Goal: Check status

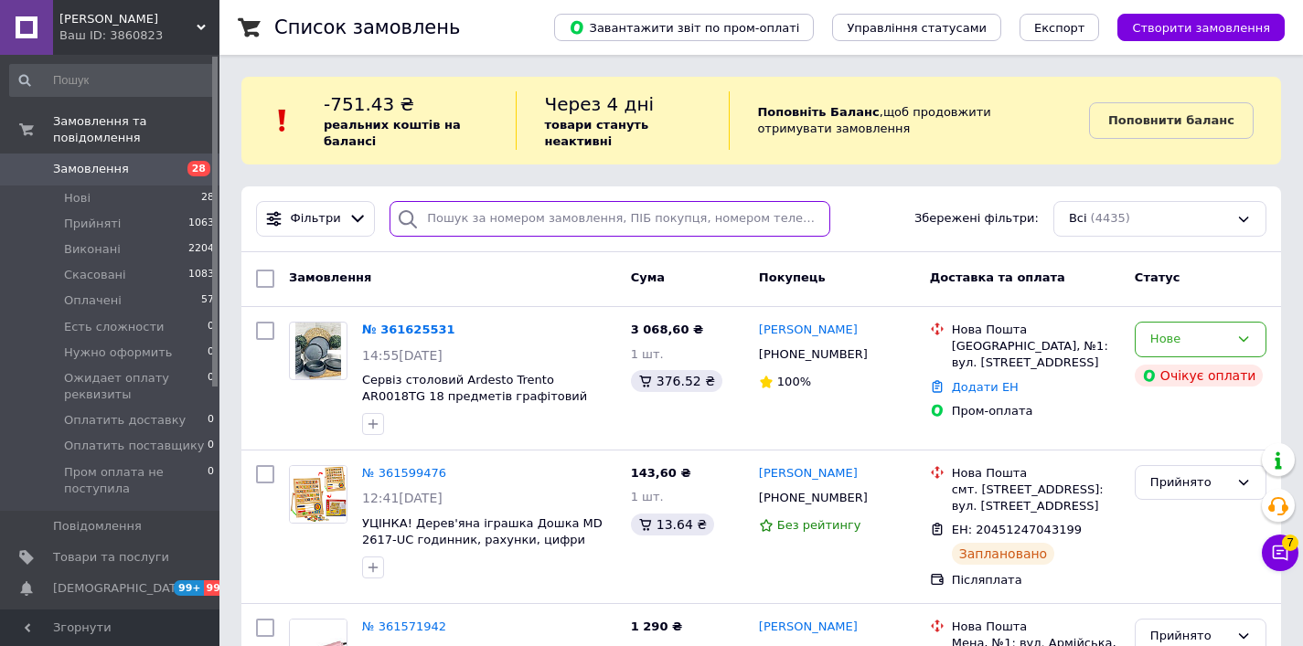
click at [518, 209] on input "search" at bounding box center [609, 219] width 441 height 36
paste input "361625531"
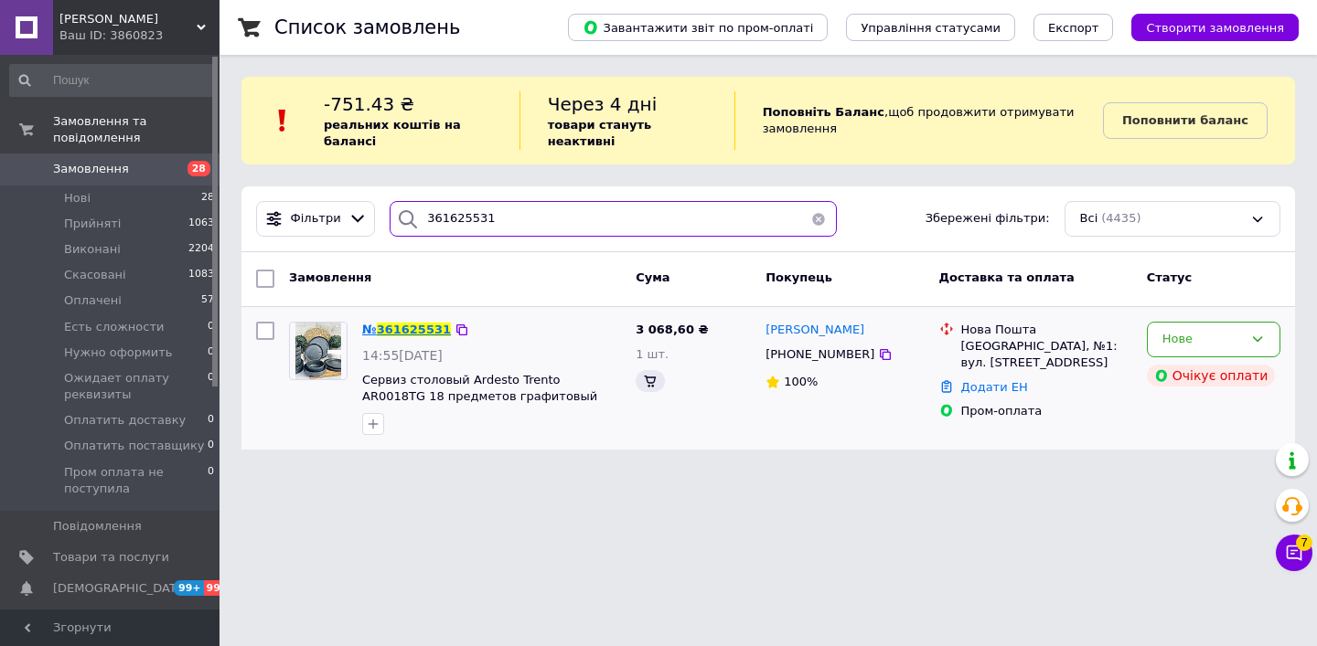
type input "361625531"
click at [416, 327] on span "361625531" at bounding box center [414, 330] width 74 height 14
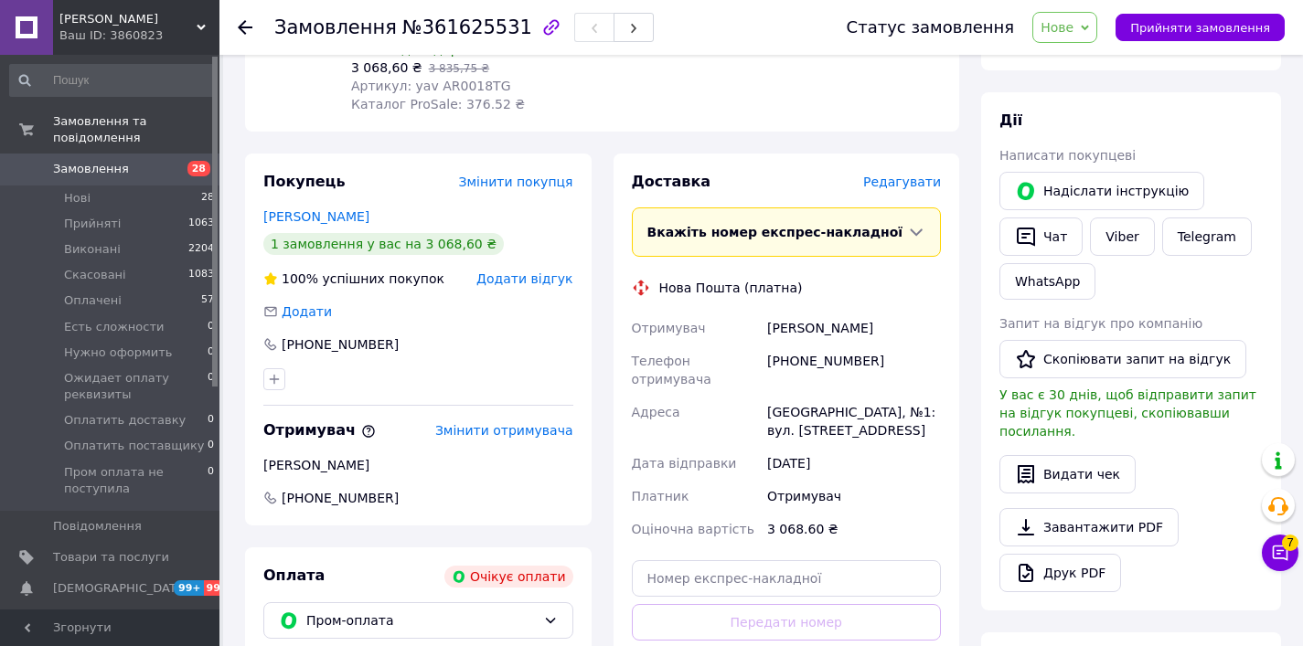
scroll to position [528, 0]
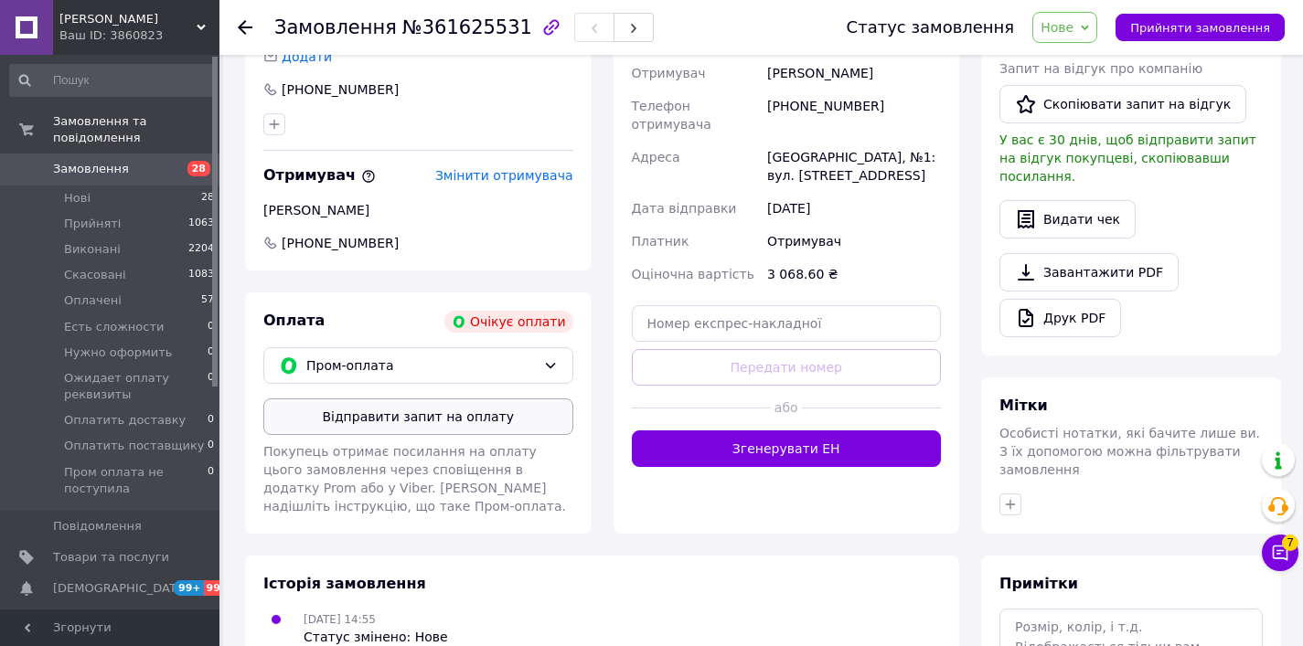
click at [426, 420] on button "Відправити запит на оплату" at bounding box center [418, 417] width 310 height 37
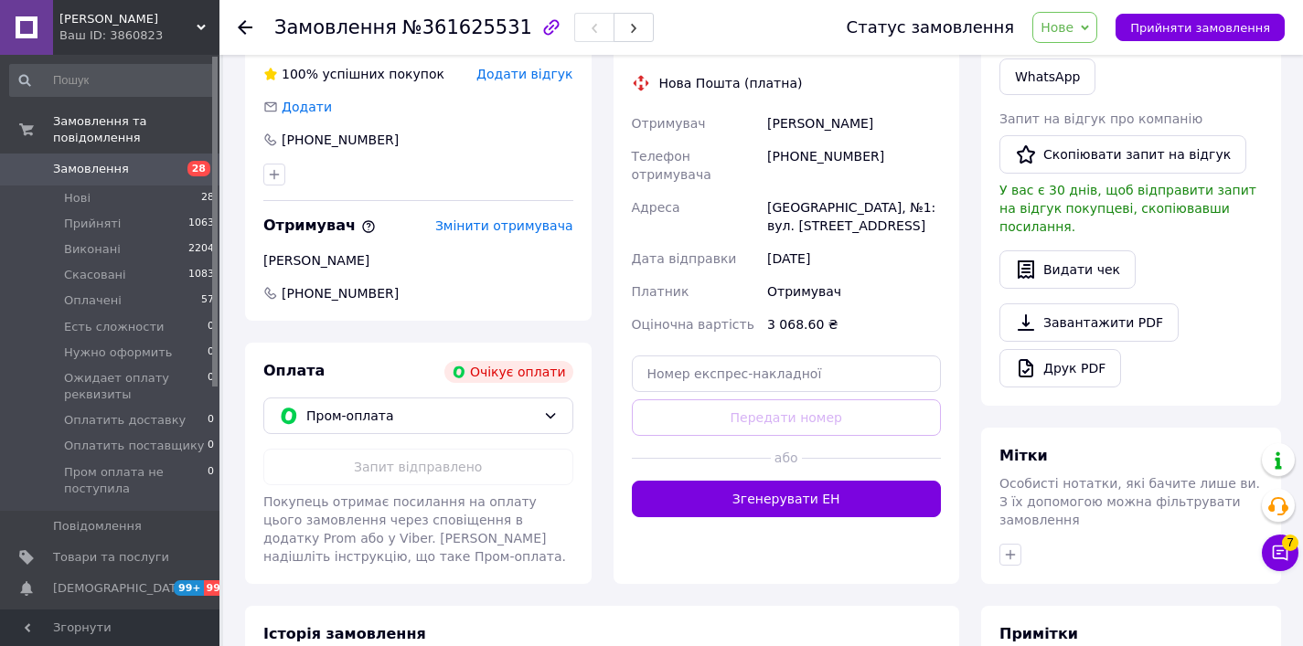
scroll to position [195, 0]
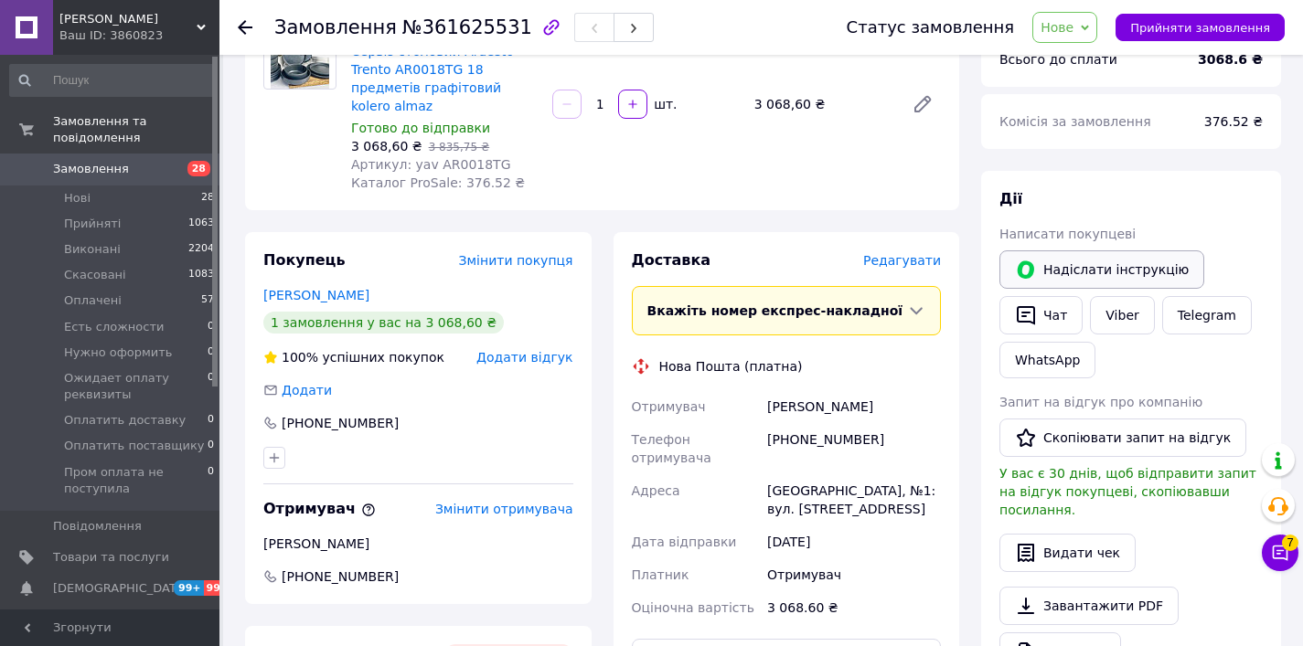
click at [1082, 268] on button "Надіслати інструкцію" at bounding box center [1101, 270] width 205 height 38
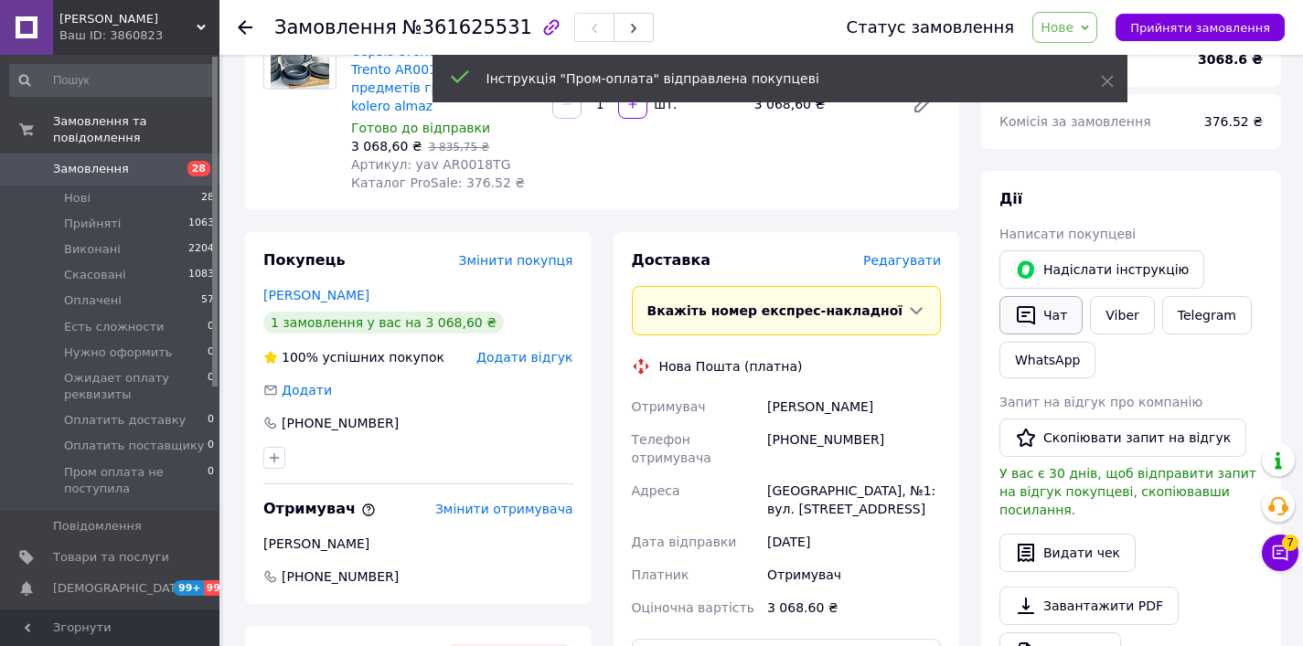
click at [1050, 322] on button "Чат" at bounding box center [1040, 315] width 83 height 38
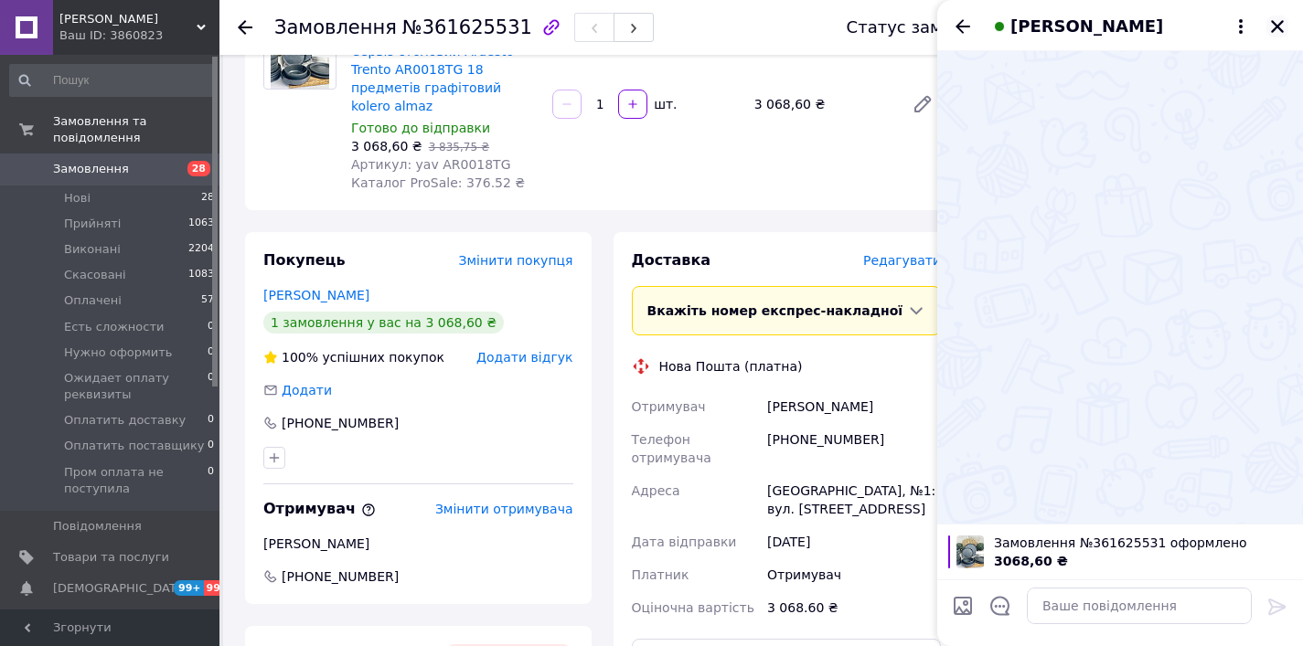
click at [1276, 30] on icon "Закрити" at bounding box center [1277, 26] width 16 height 16
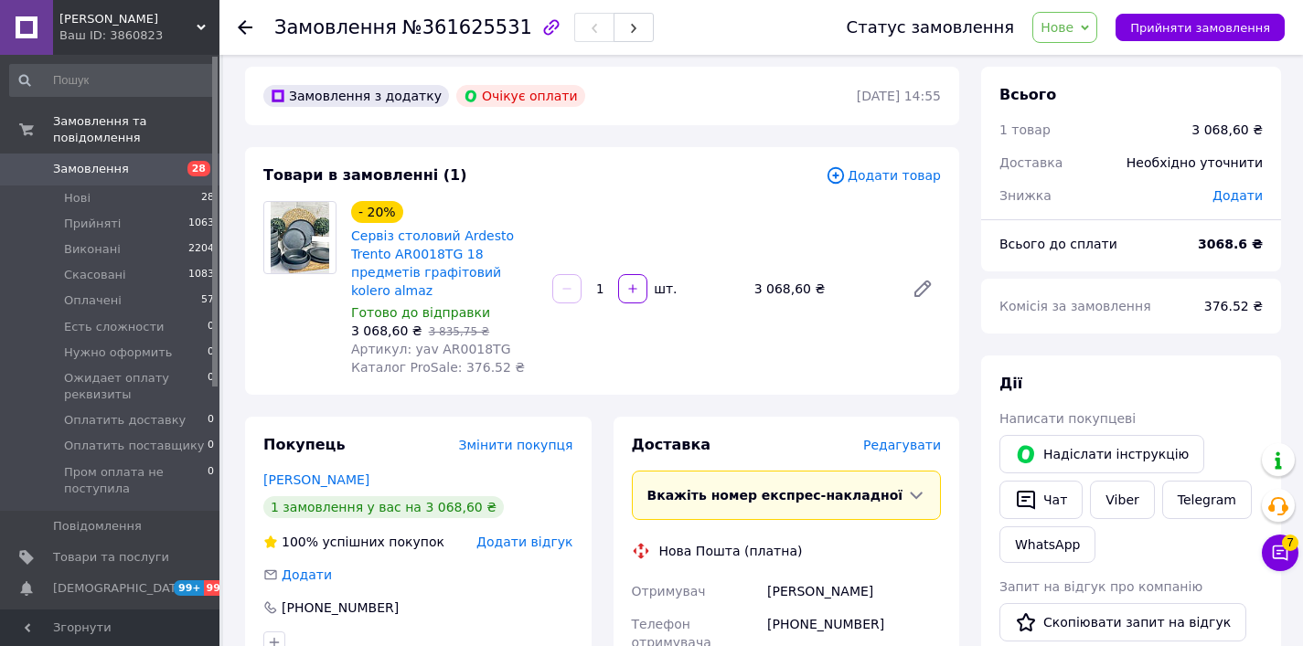
scroll to position [0, 0]
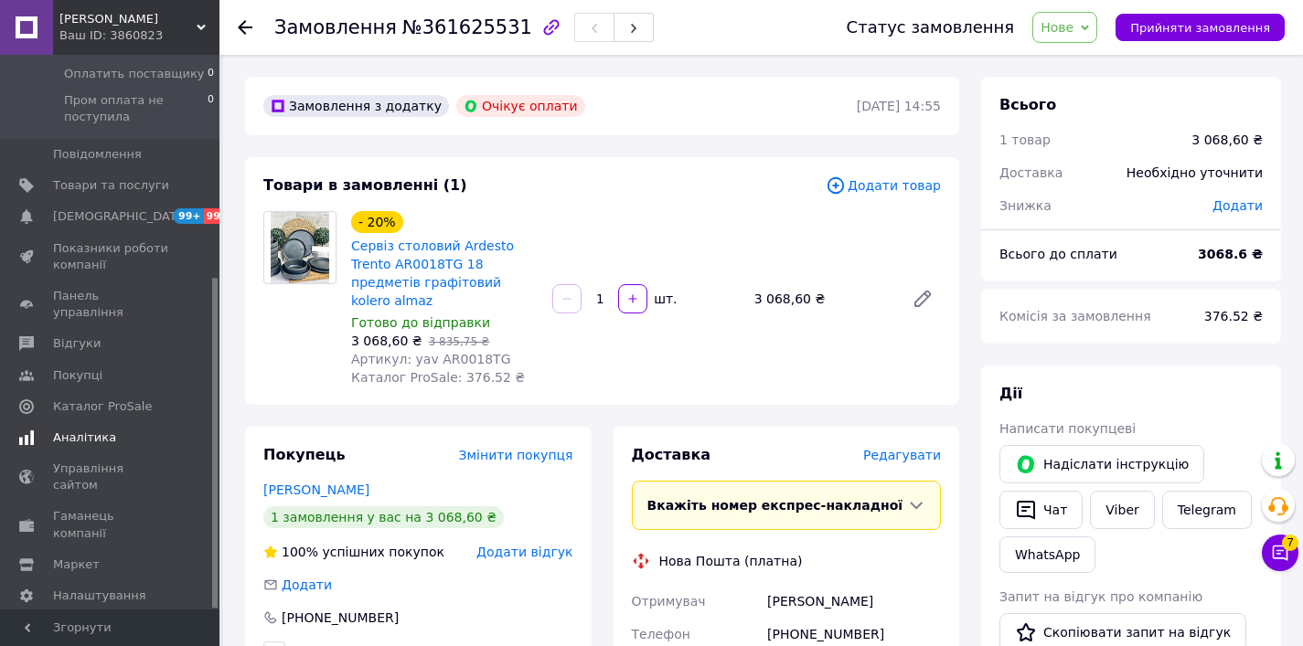
click at [101, 430] on span "Аналітика" at bounding box center [84, 438] width 63 height 16
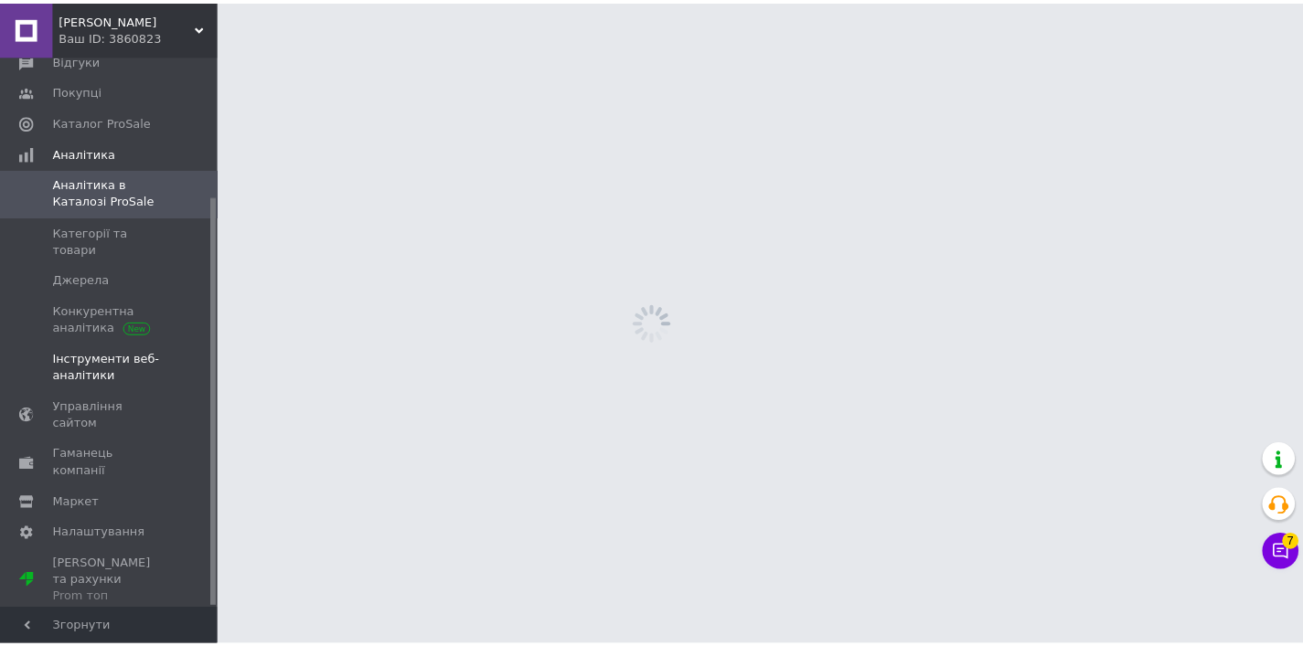
scroll to position [190, 0]
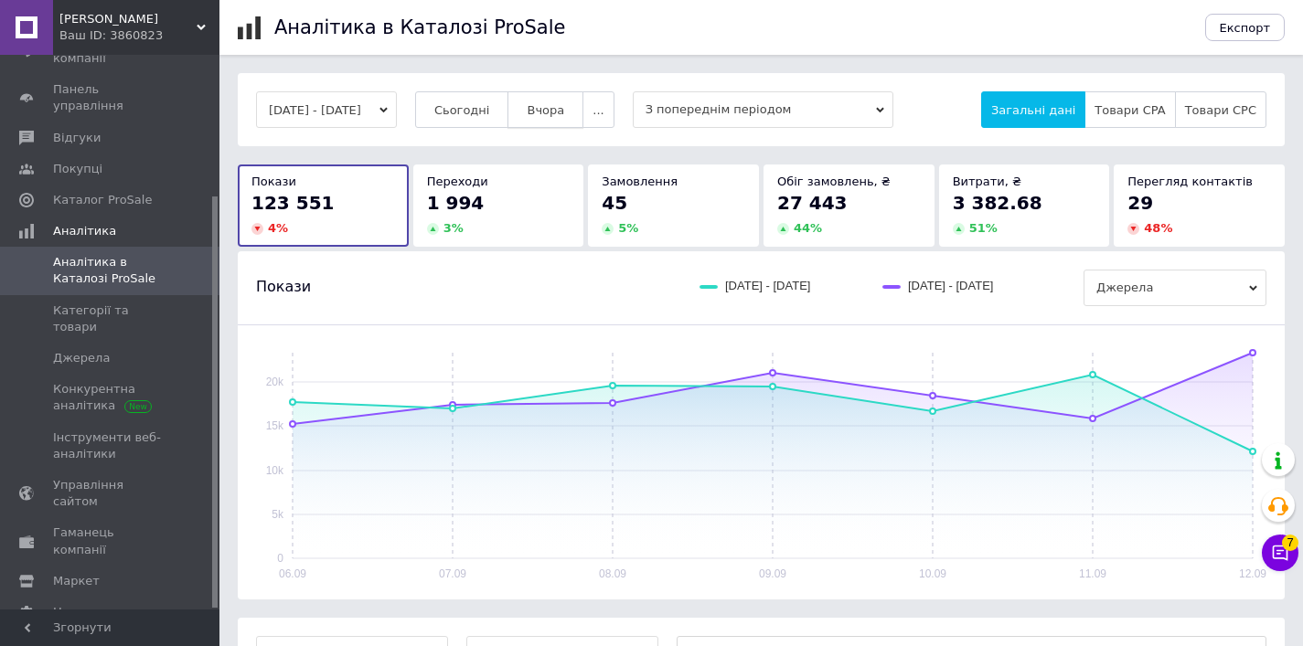
click at [564, 112] on span "Вчора" at bounding box center [545, 110] width 37 height 14
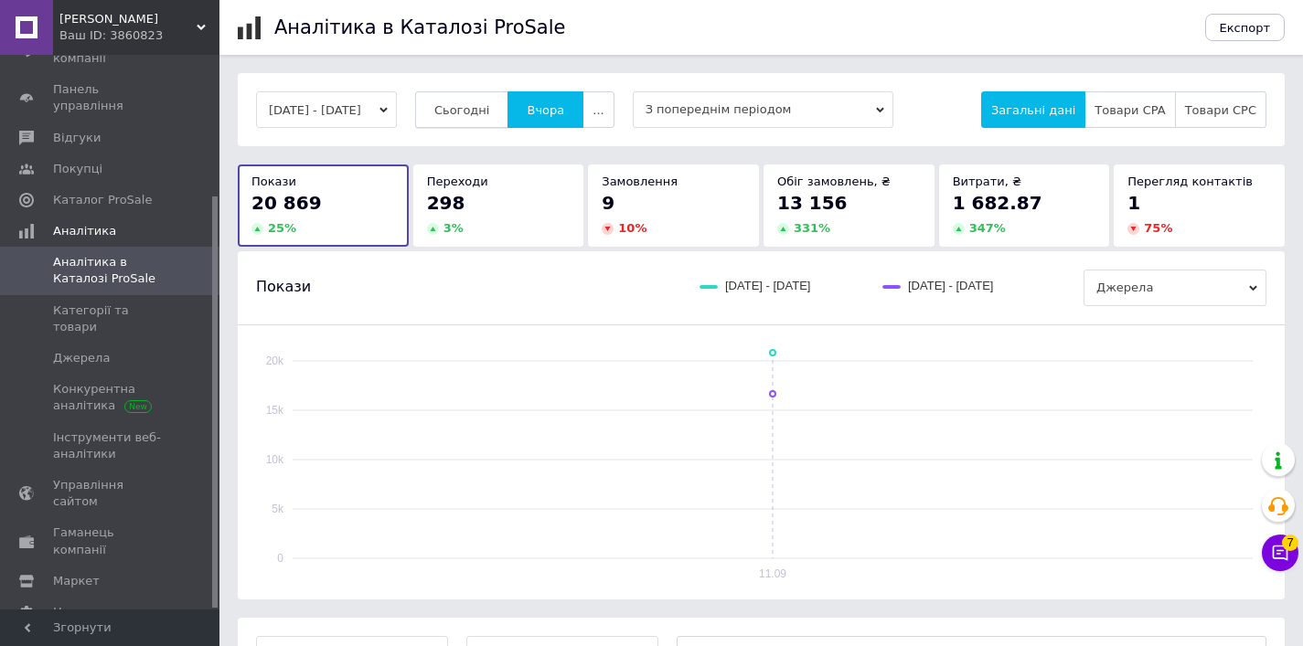
click at [490, 104] on span "Сьогодні" at bounding box center [462, 110] width 56 height 14
